Goal: Find specific page/section: Find specific page/section

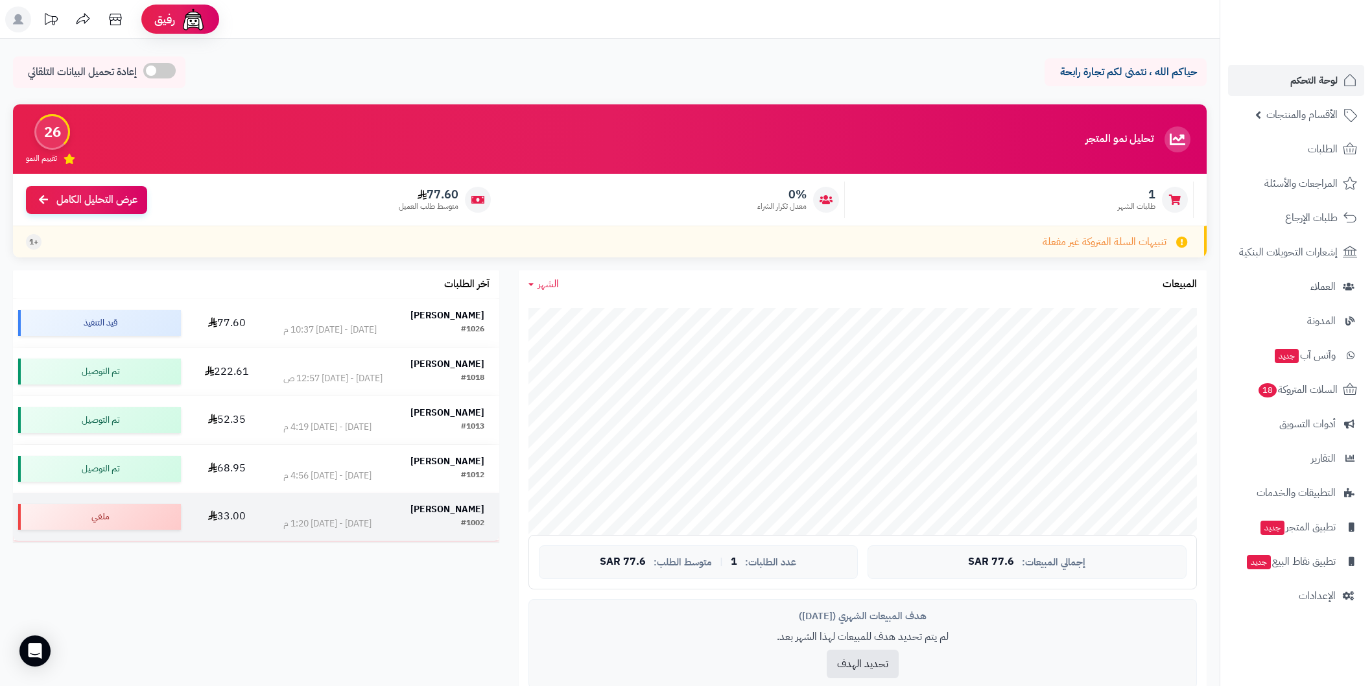
scroll to position [533, 0]
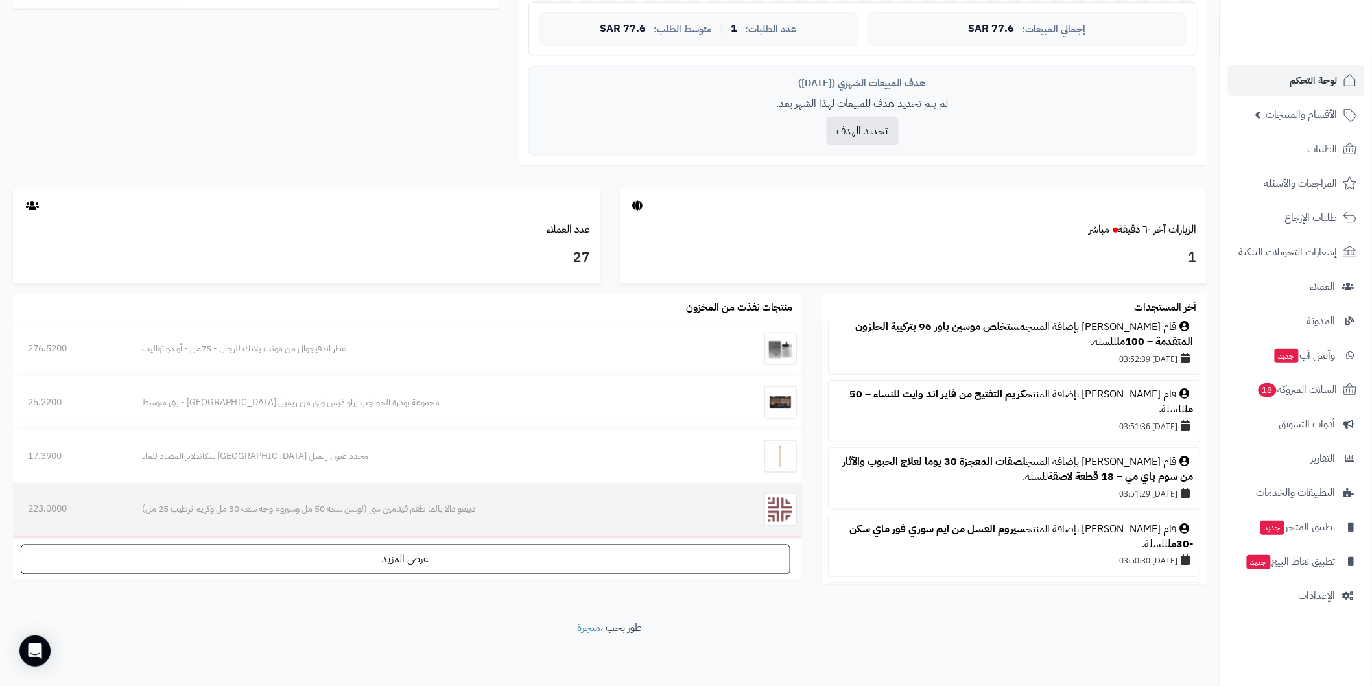
scroll to position [360, 0]
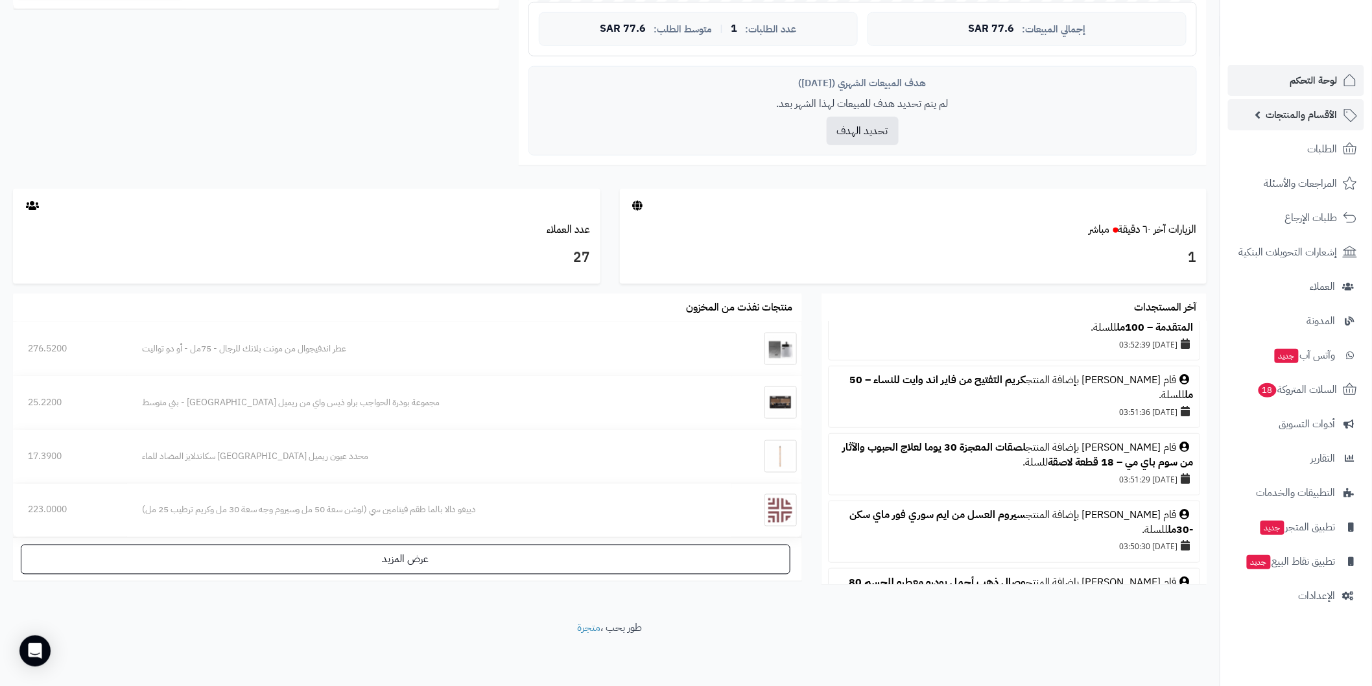
click at [1301, 108] on span "الأقسام والمنتجات" at bounding box center [1302, 115] width 71 height 18
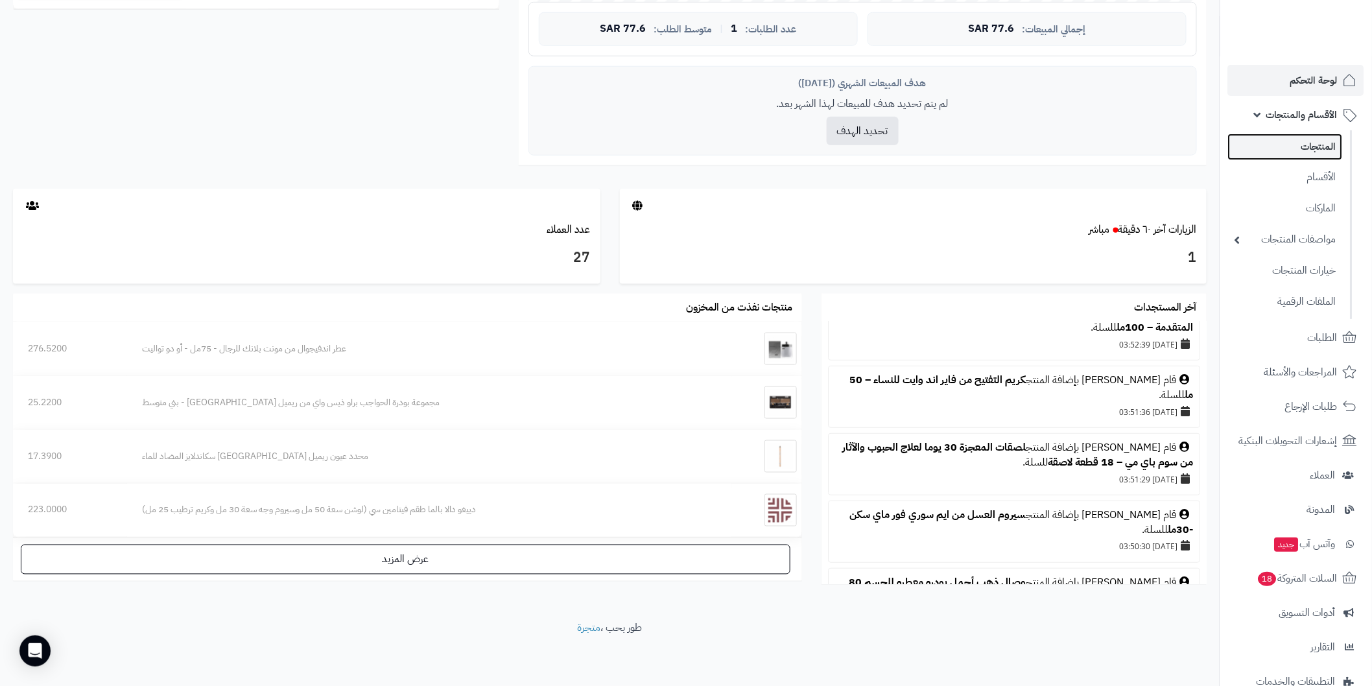
click at [1296, 147] on link "المنتجات" at bounding box center [1285, 147] width 115 height 27
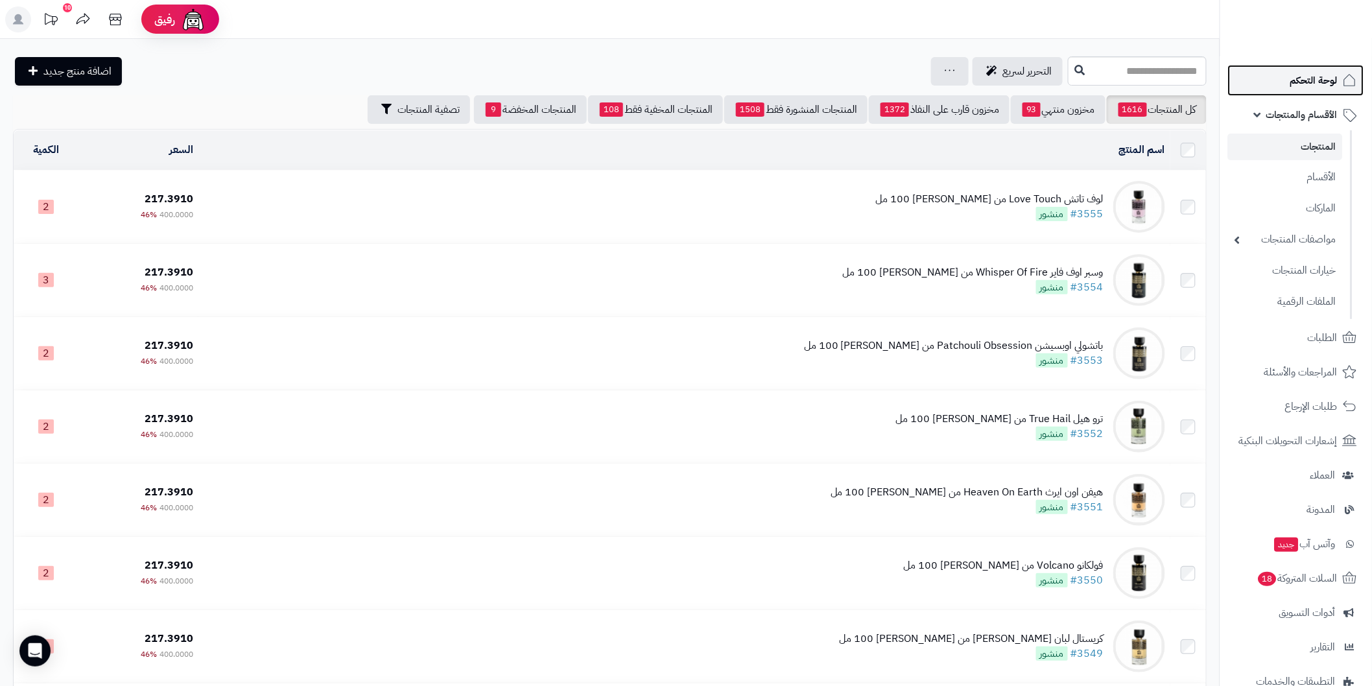
click at [1300, 81] on span "لوحة التحكم" at bounding box center [1314, 80] width 47 height 18
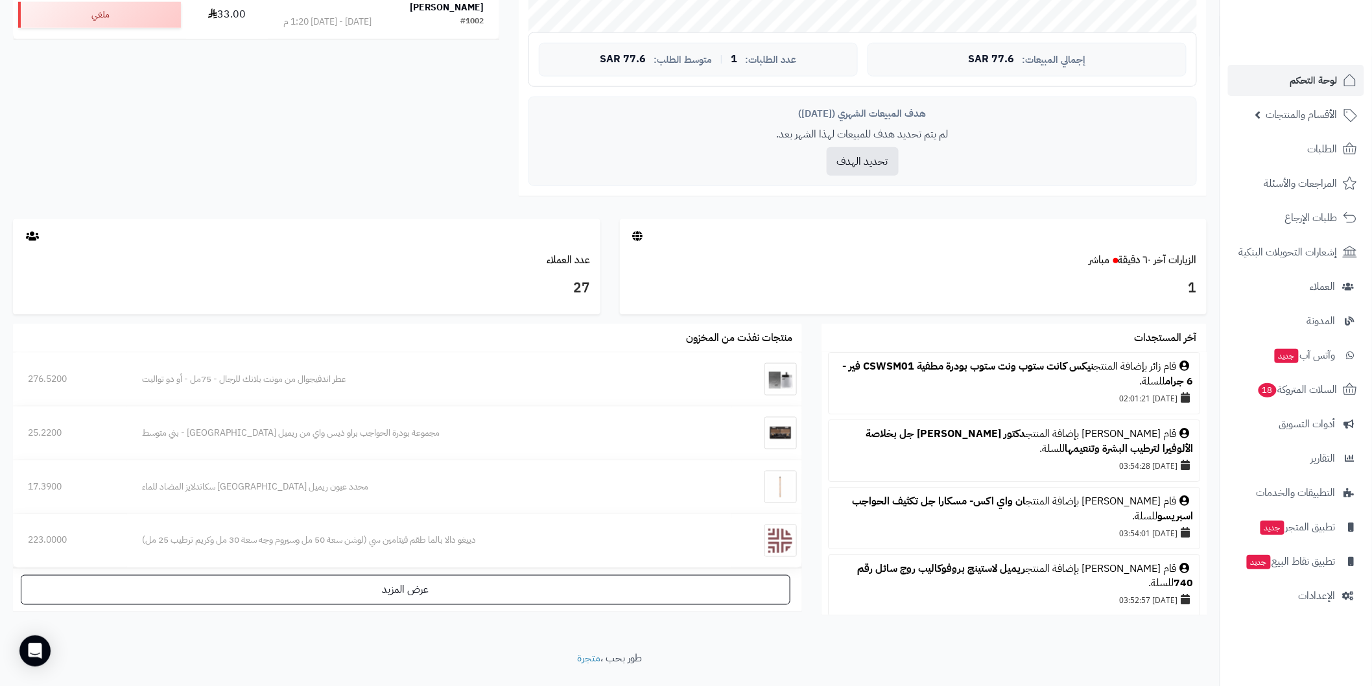
scroll to position [504, 0]
